Goal: Information Seeking & Learning: Learn about a topic

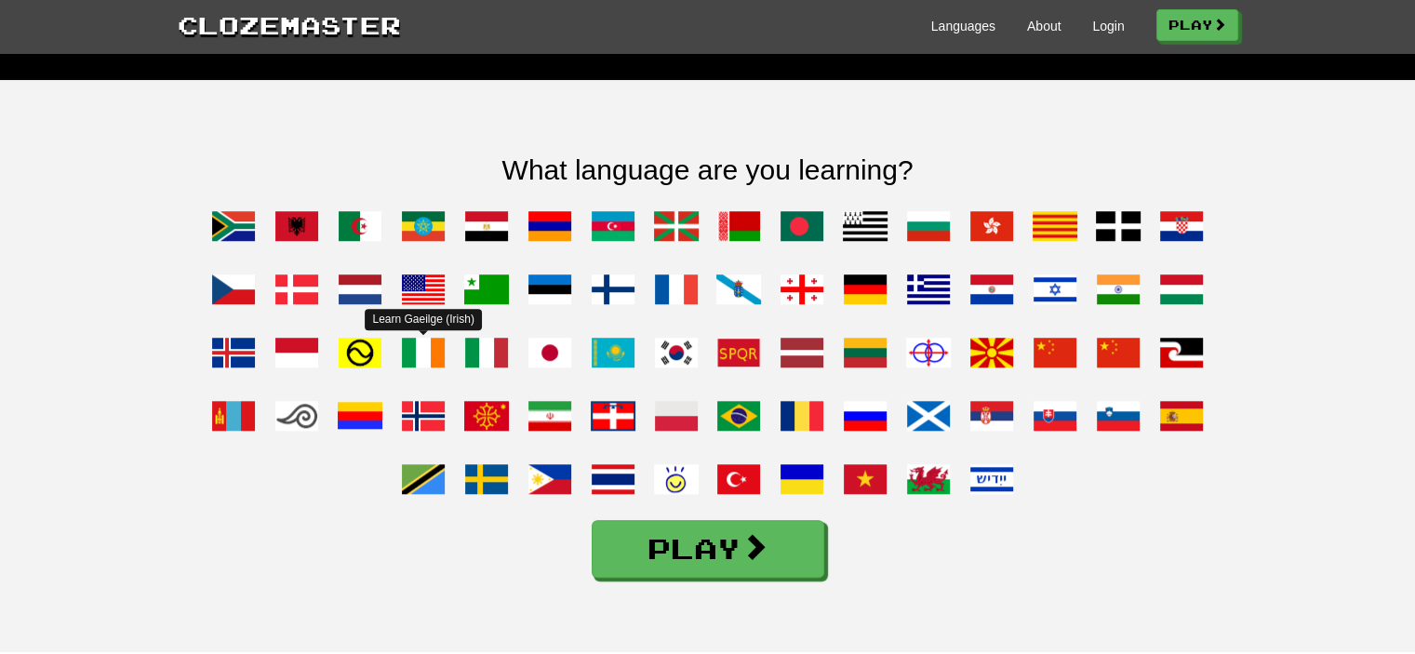
scroll to position [1408, 0]
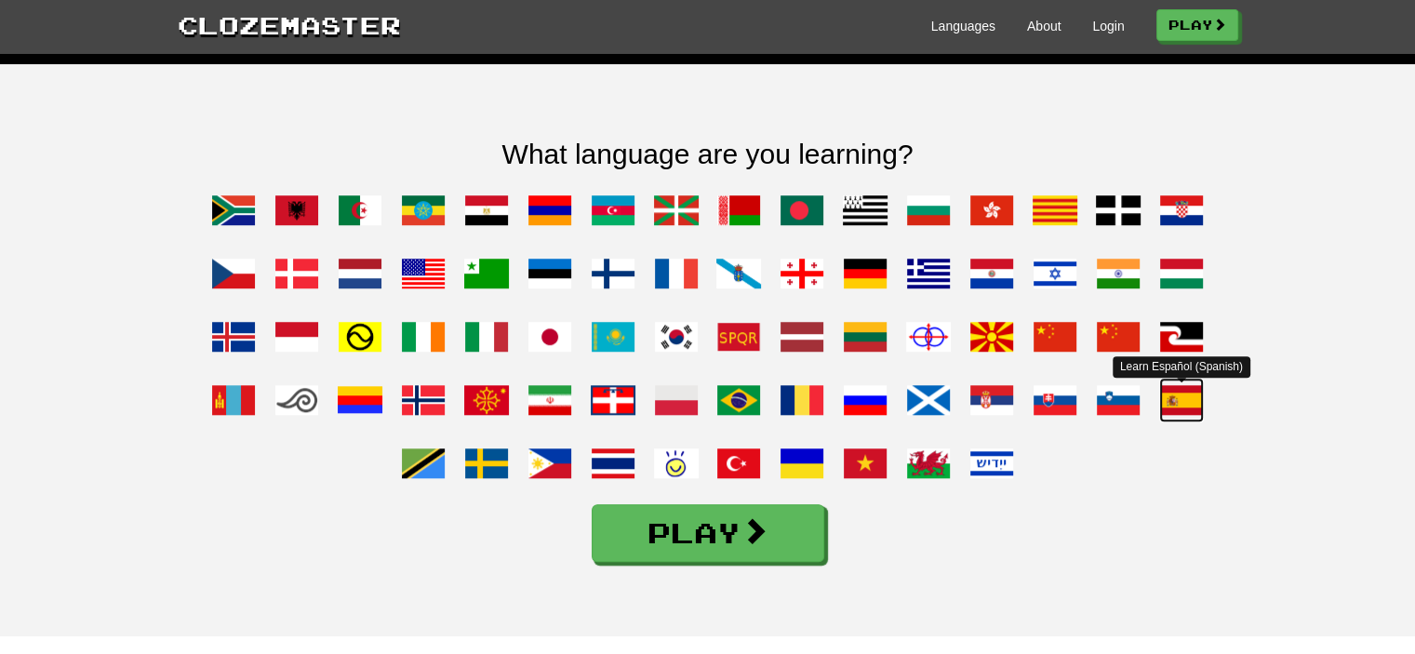
click at [1184, 422] on span at bounding box center [1181, 400] width 45 height 45
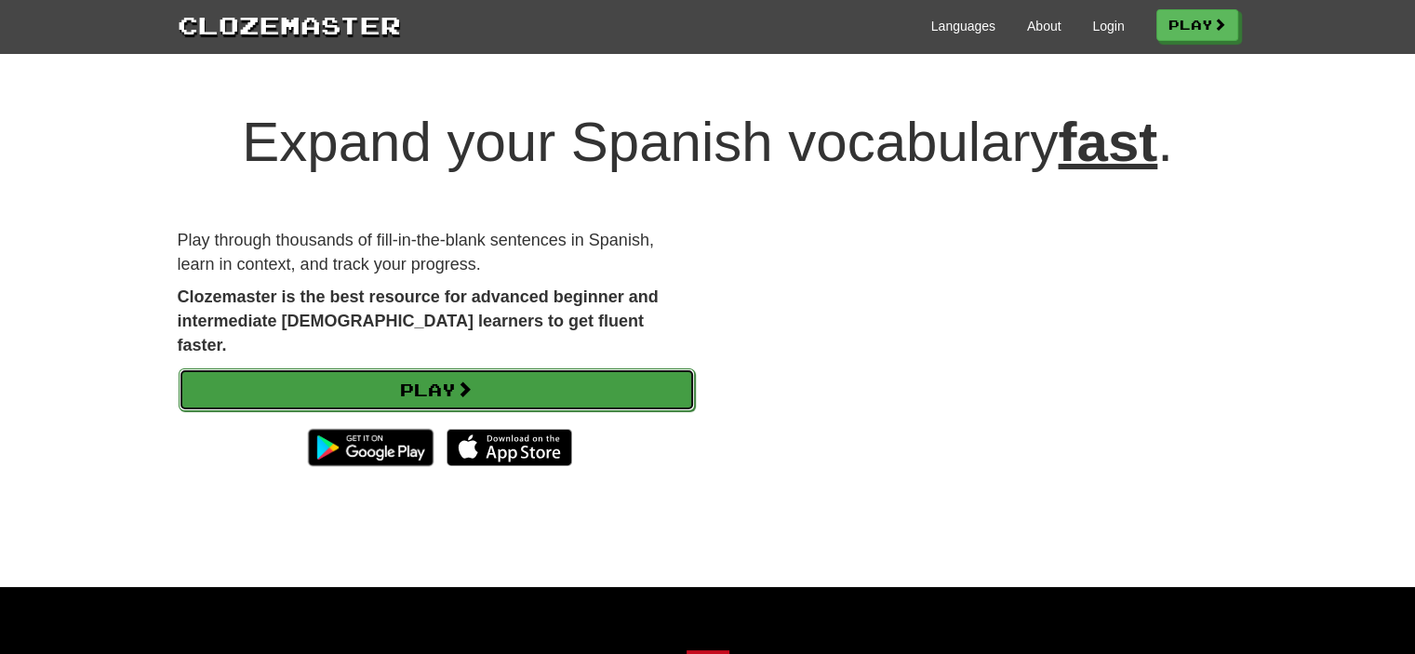
click at [544, 369] on link "Play" at bounding box center [437, 390] width 516 height 43
